Goal: Information Seeking & Learning: Learn about a topic

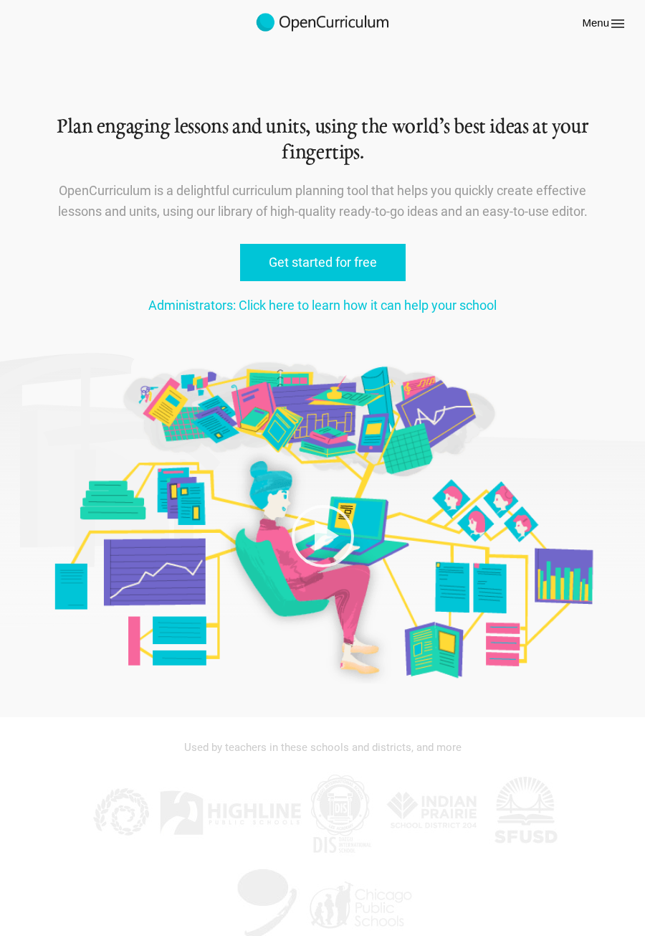
click at [625, 25] on icon at bounding box center [617, 23] width 17 height 17
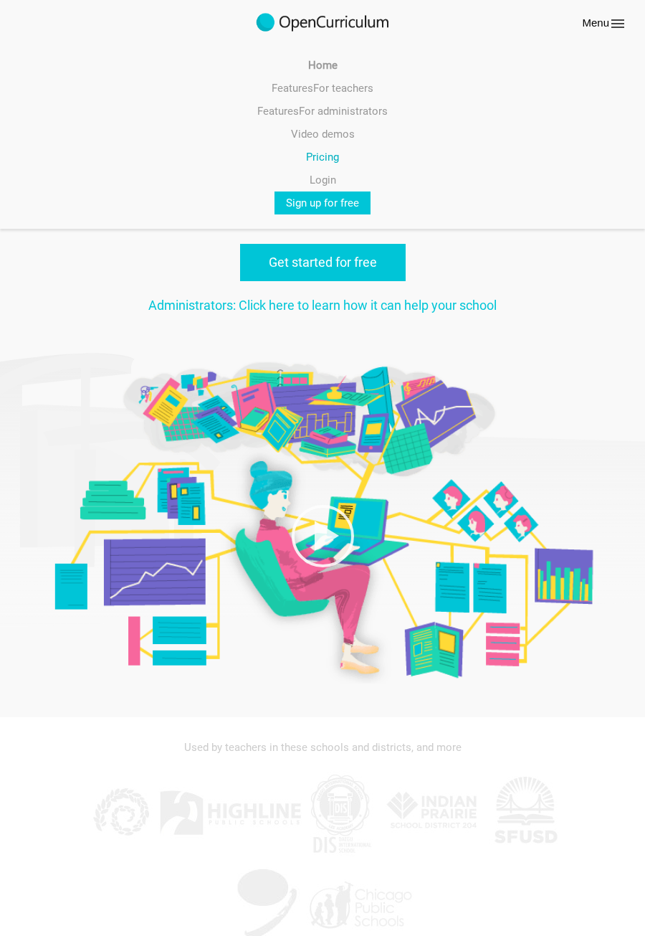
click at [310, 157] on link "Pricing" at bounding box center [322, 157] width 645 height 23
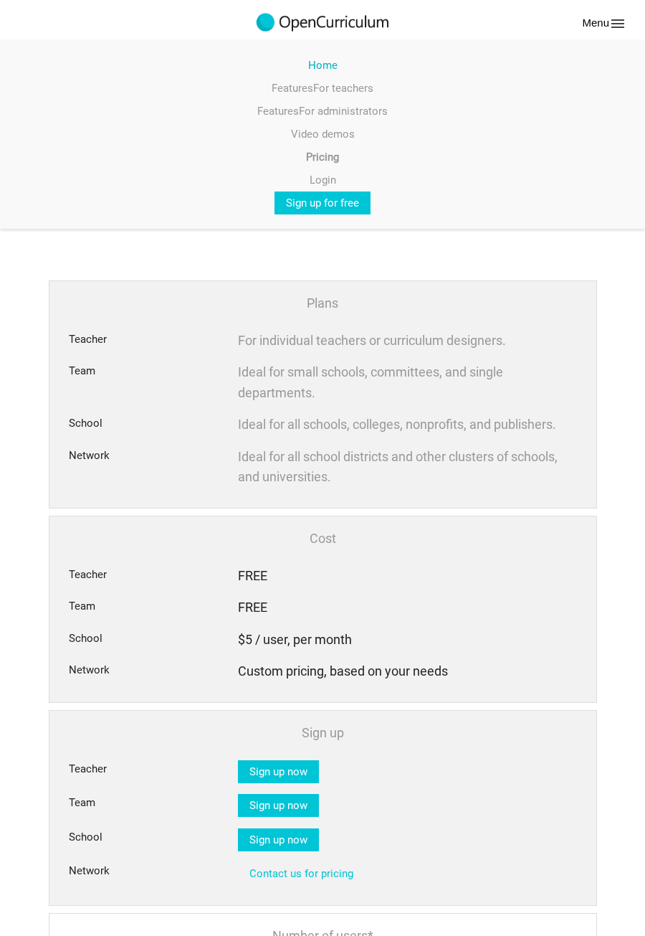
click at [318, 68] on link "Home" at bounding box center [322, 65] width 645 height 23
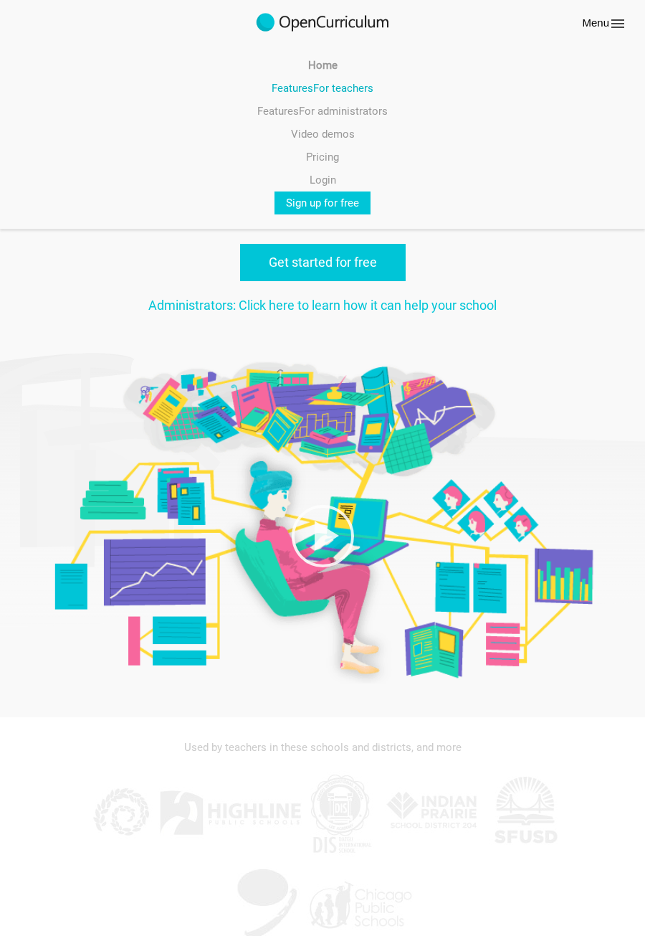
click at [357, 88] on link "Features For teachers" at bounding box center [322, 88] width 645 height 23
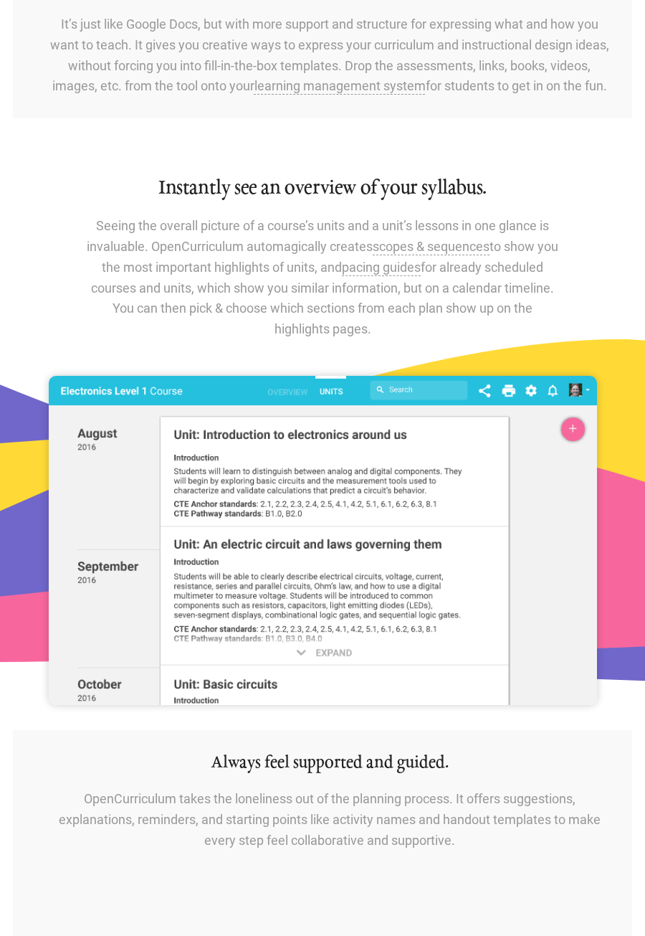
scroll to position [1695, 0]
